Goal: Navigation & Orientation: Understand site structure

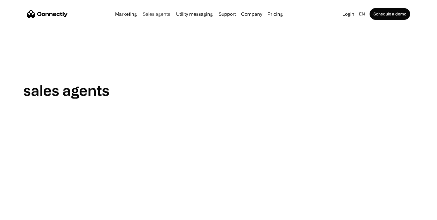
click at [158, 15] on link "Sales agents" at bounding box center [156, 14] width 32 height 5
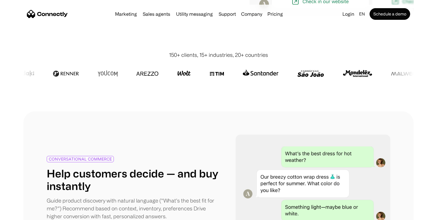
scroll to position [244, 0]
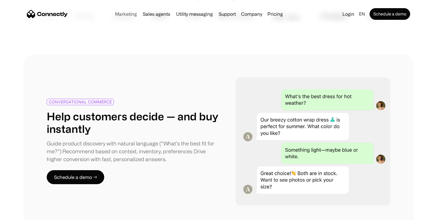
click at [122, 15] on link "Marketing" at bounding box center [126, 14] width 27 height 5
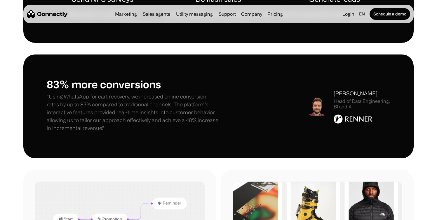
scroll to position [561, 0]
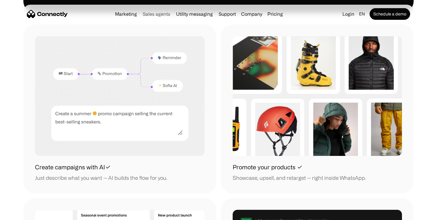
click at [161, 14] on link "Sales agents" at bounding box center [156, 14] width 32 height 5
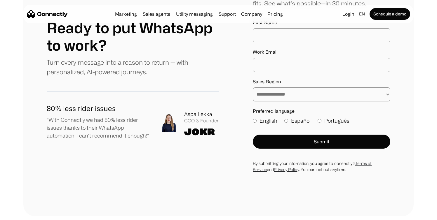
scroll to position [1549, 0]
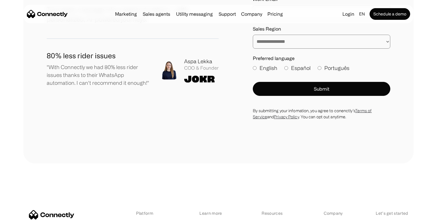
click at [206, 17] on div "Marketing Sales agents Utility messaging Support Company About us Careers Conta…" at bounding box center [199, 14] width 172 height 8
click at [206, 15] on link "Utility messaging" at bounding box center [194, 14] width 41 height 5
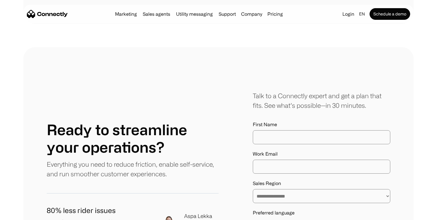
scroll to position [1314, 0]
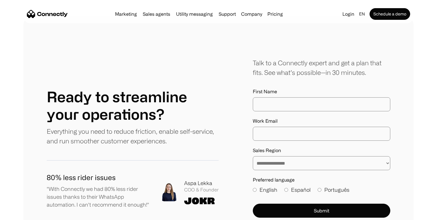
click at [189, 16] on link "Utility messaging" at bounding box center [194, 14] width 41 height 5
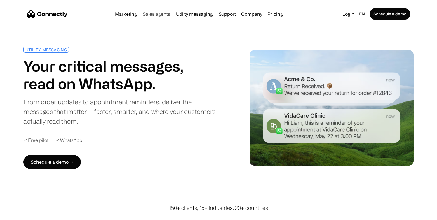
click at [155, 12] on link "Sales agents" at bounding box center [156, 14] width 32 height 5
